Goal: Check status

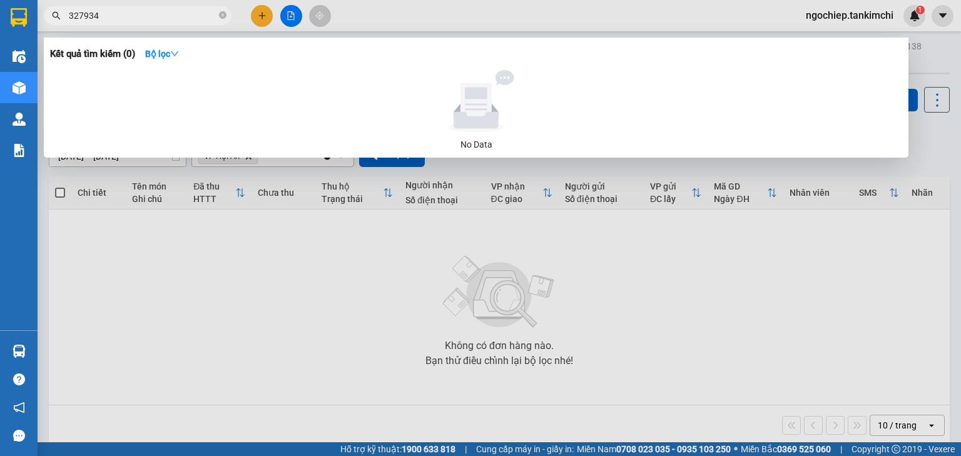
click at [198, 312] on div at bounding box center [480, 228] width 961 height 456
click at [220, 15] on icon "close-circle" at bounding box center [223, 15] width 8 height 8
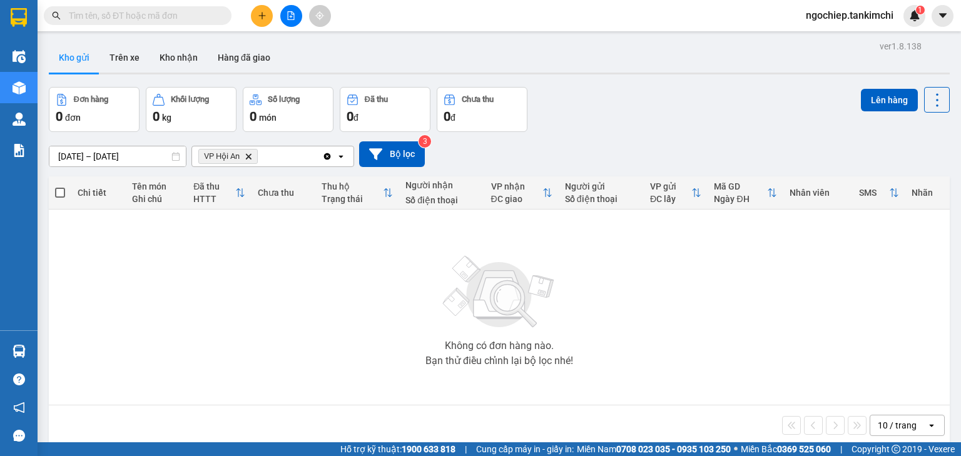
click at [185, 13] on input "text" at bounding box center [143, 16] width 148 height 14
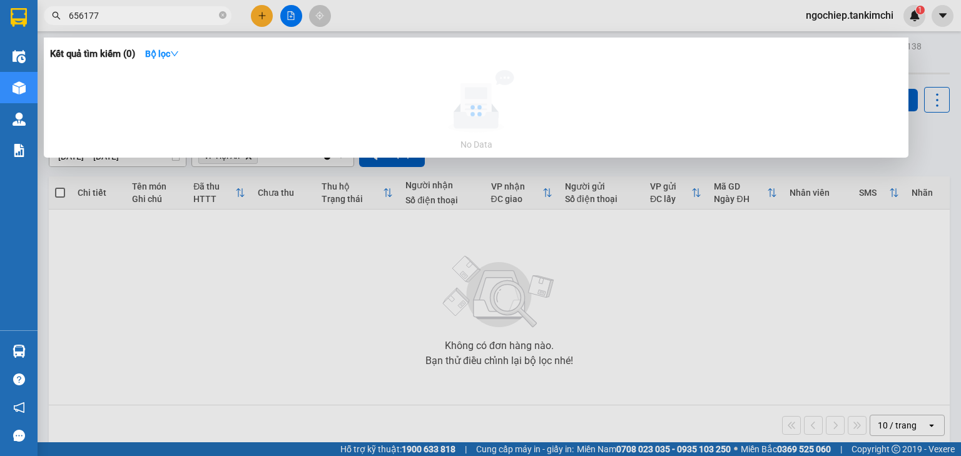
type input "656177"
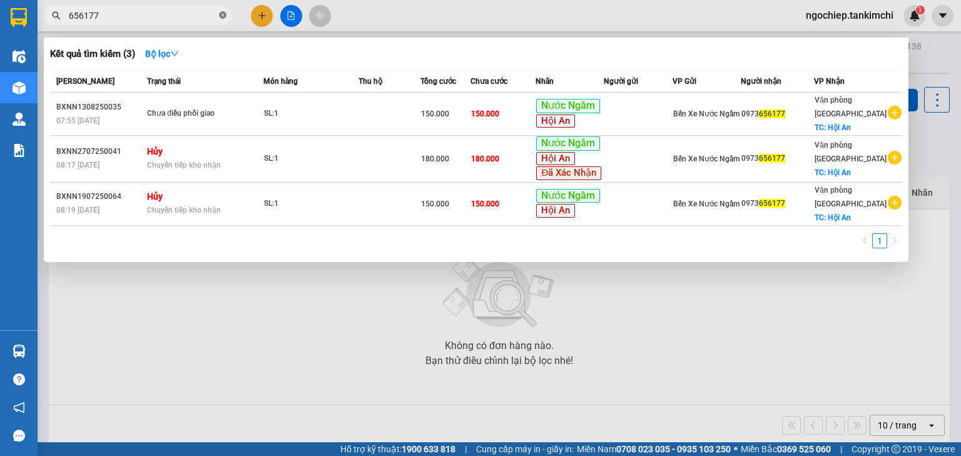
click at [224, 13] on icon "close-circle" at bounding box center [223, 15] width 8 height 8
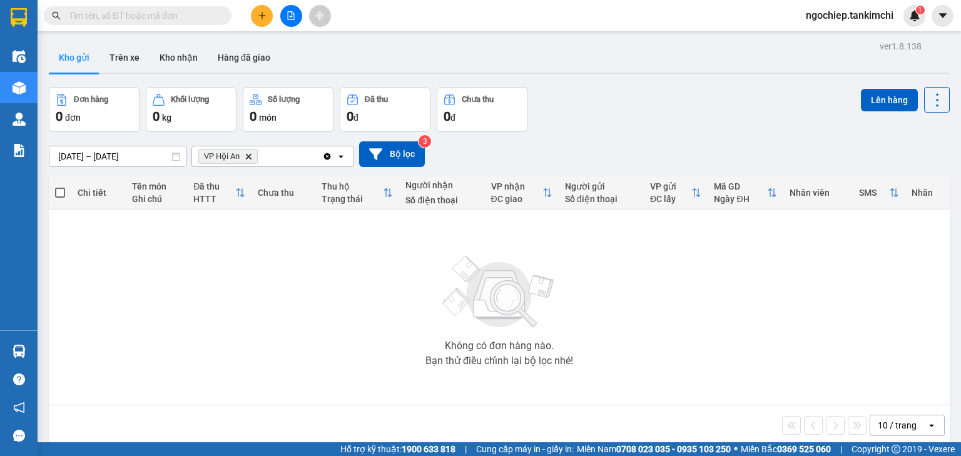
click at [149, 16] on input "text" at bounding box center [143, 16] width 148 height 14
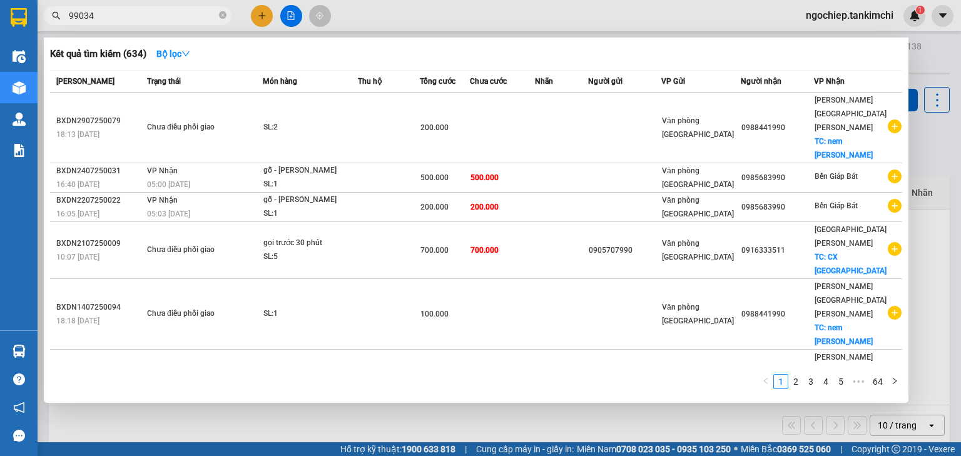
type input "990348"
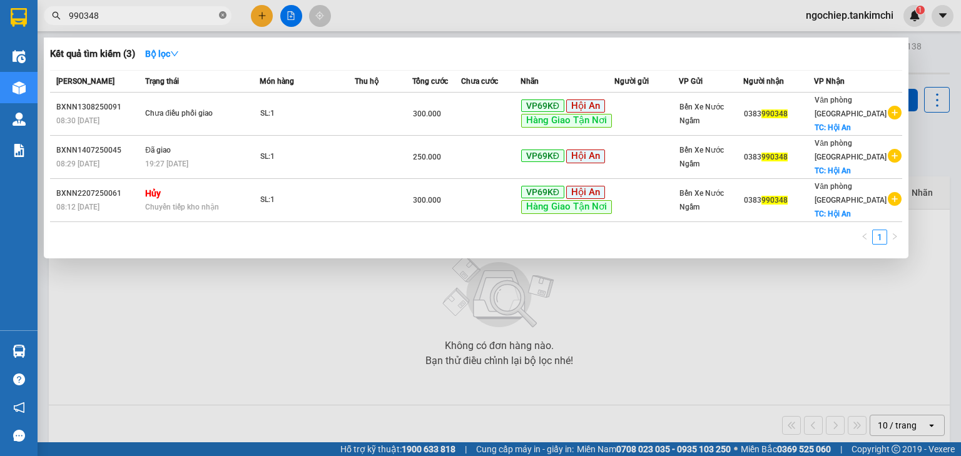
click at [220, 16] on icon "close-circle" at bounding box center [223, 15] width 8 height 8
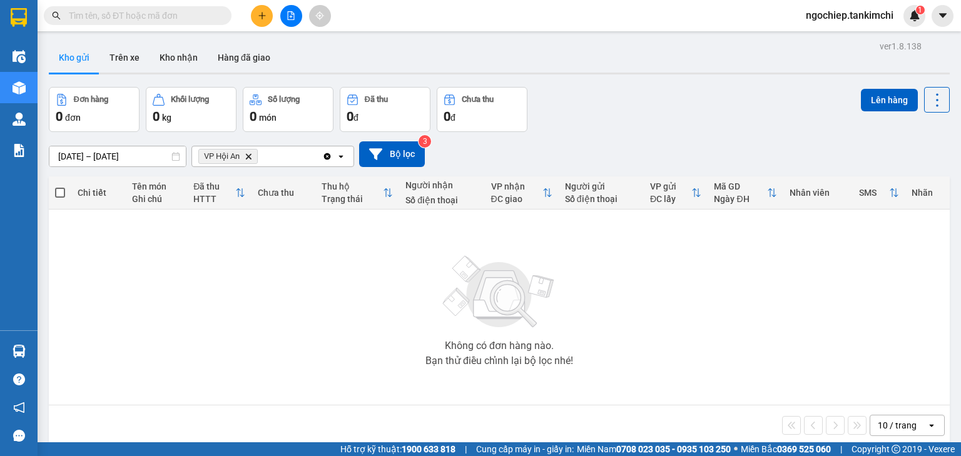
click at [173, 18] on input "text" at bounding box center [143, 16] width 148 height 14
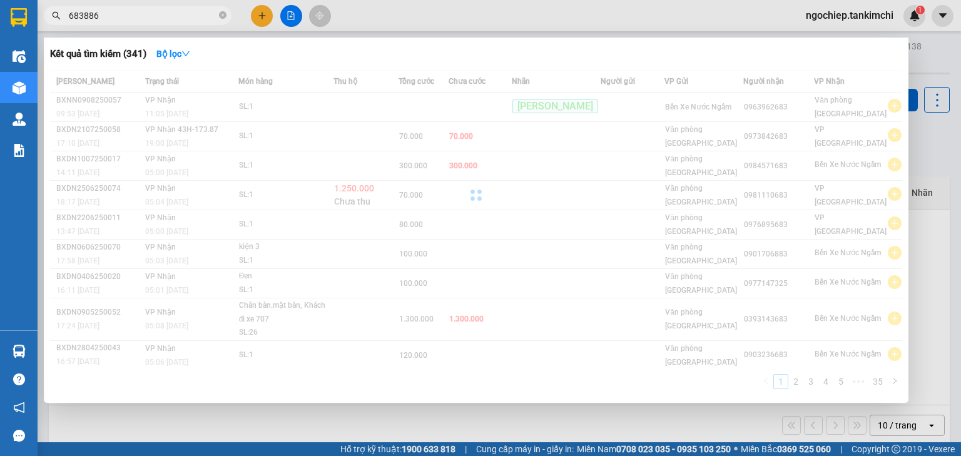
type input "683886"
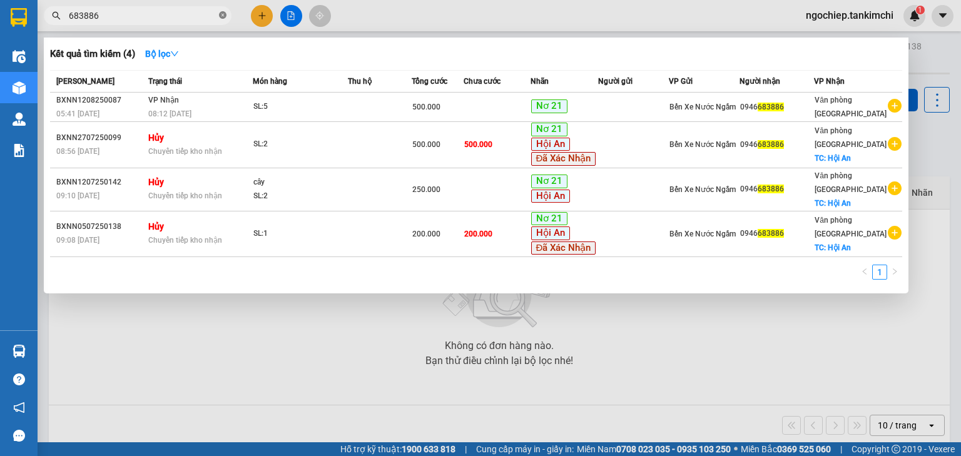
click at [219, 15] on icon "close-circle" at bounding box center [223, 15] width 8 height 8
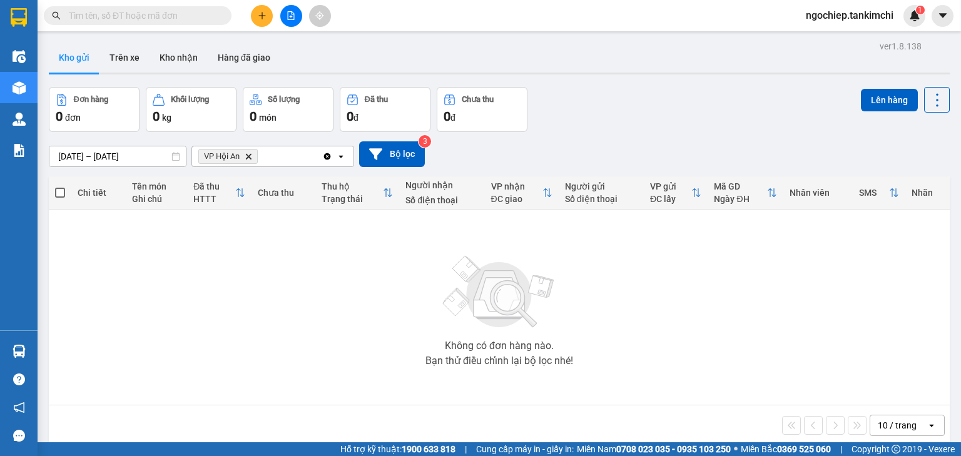
click at [148, 10] on input "text" at bounding box center [143, 16] width 148 height 14
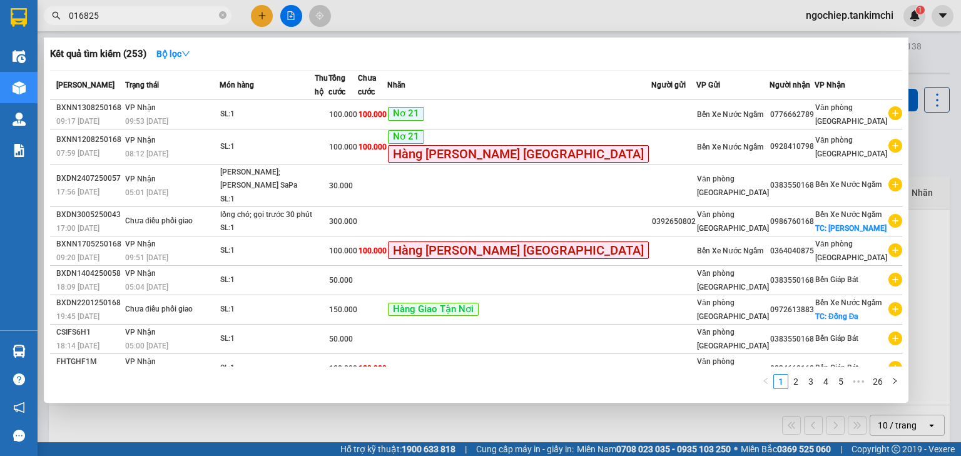
type input "016825"
